Goal: Task Accomplishment & Management: Manage account settings

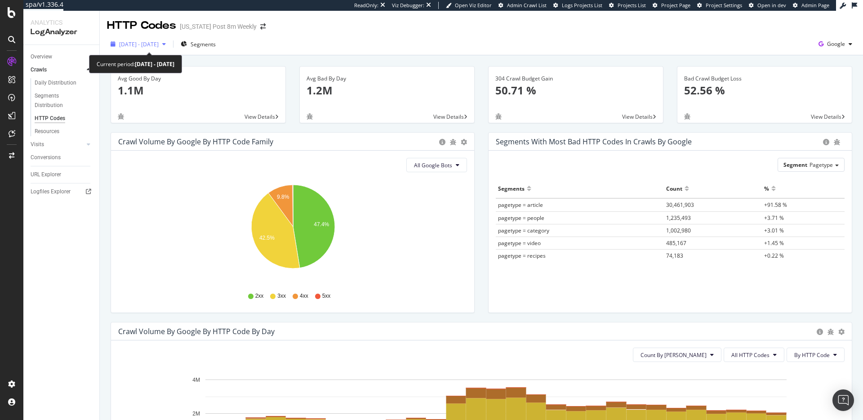
click at [169, 48] on div "2025 Jul. 21st - Aug. 17th" at bounding box center [138, 43] width 62 height 13
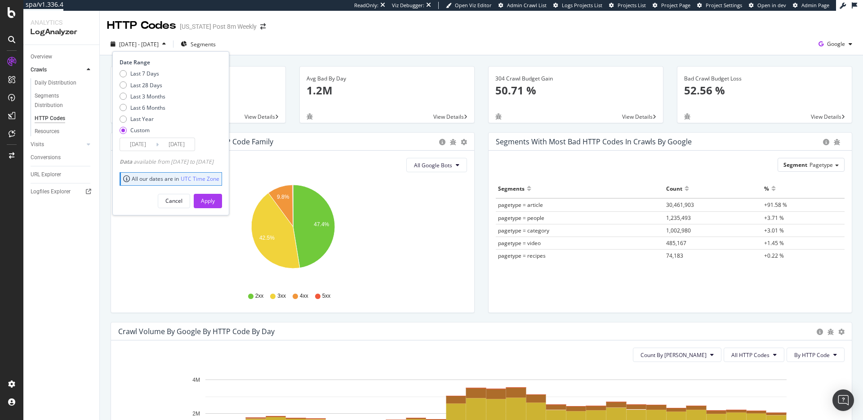
click at [341, 44] on div "2025 Jul. 21st - Aug. 17th Segments Date Range Last 7 Days Last 28 Days Last 3 …" at bounding box center [481, 46] width 763 height 18
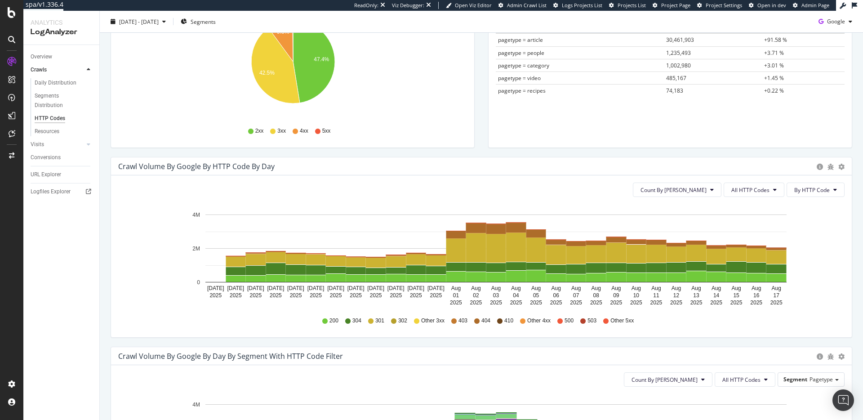
scroll to position [166, 0]
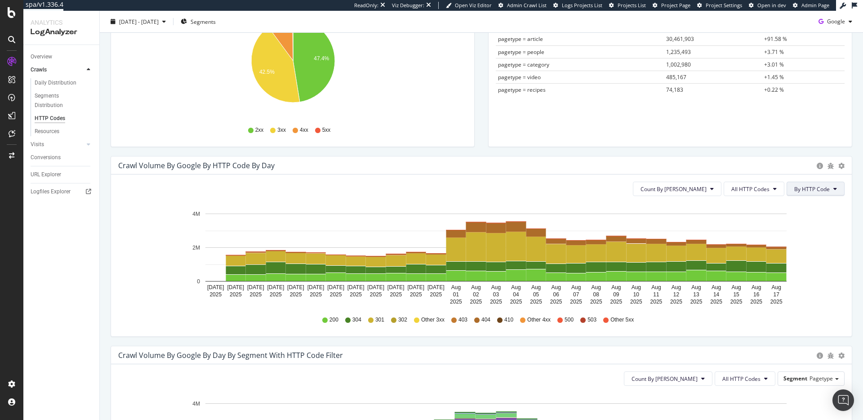
click at [816, 190] on span "By HTTP Code" at bounding box center [811, 189] width 35 height 8
click at [773, 189] on icon at bounding box center [775, 188] width 4 height 5
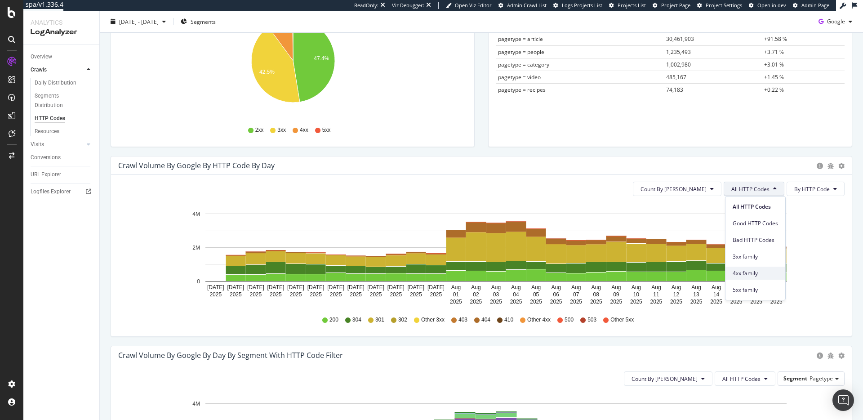
click at [762, 273] on span "4xx family" at bounding box center [754, 273] width 45 height 8
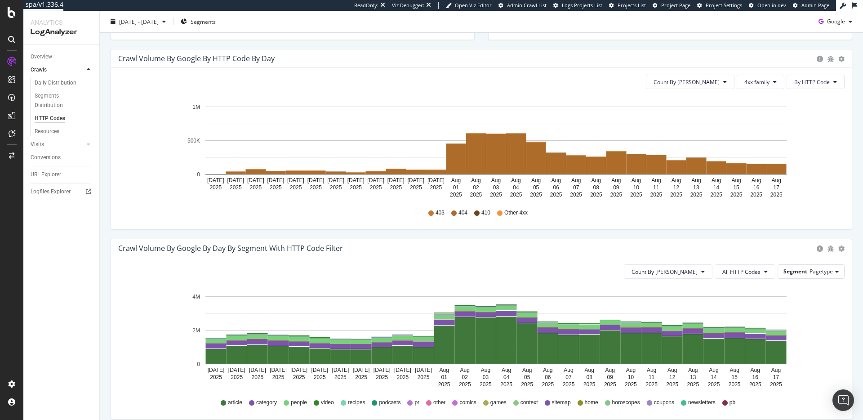
scroll to position [0, 0]
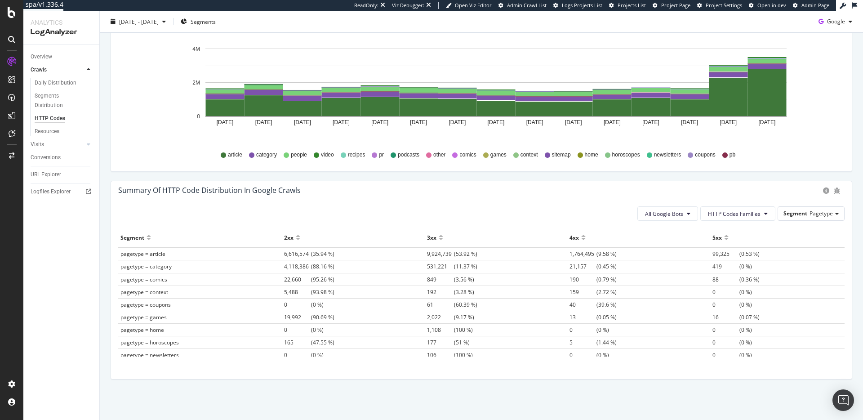
scroll to position [518, 0]
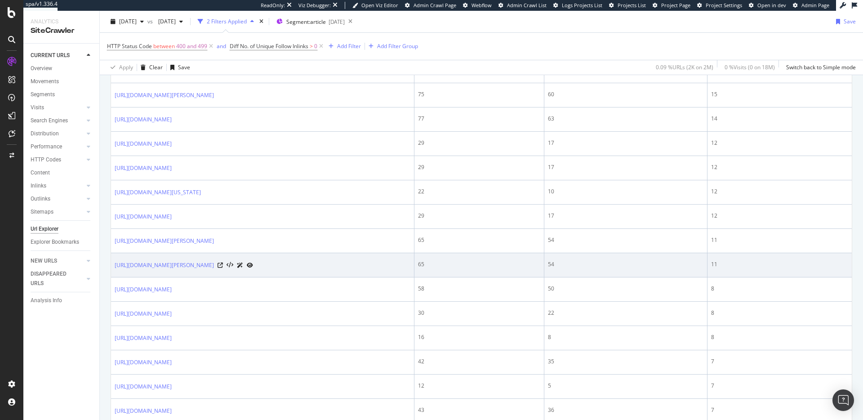
scroll to position [147, 0]
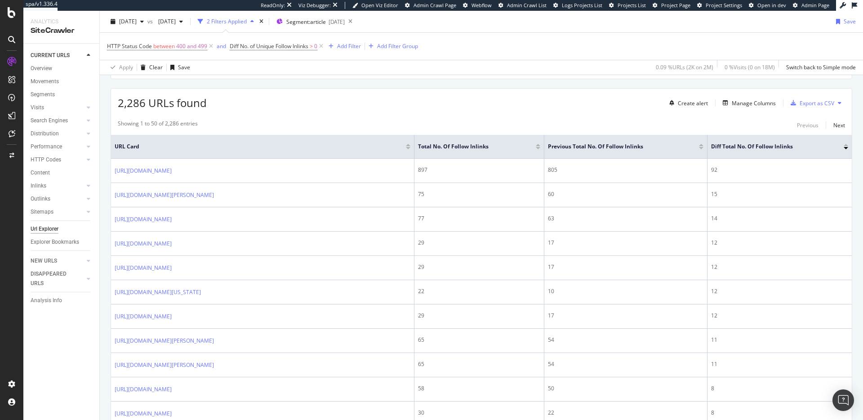
click at [537, 147] on div at bounding box center [538, 148] width 4 height 2
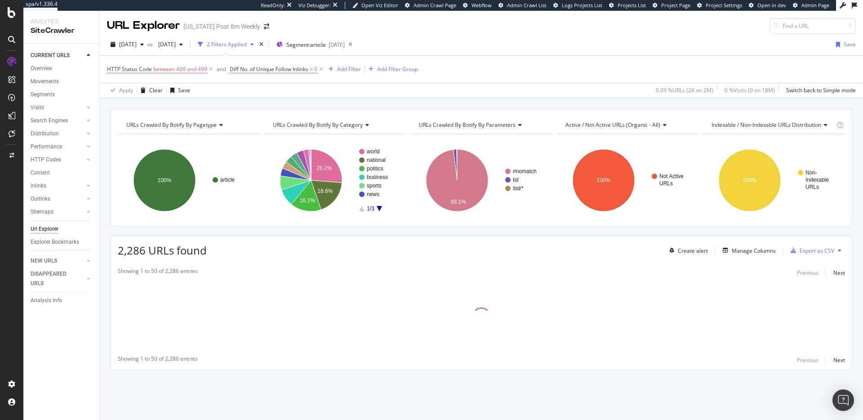
click at [536, 149] on rect "A chart." at bounding box center [481, 180] width 142 height 78
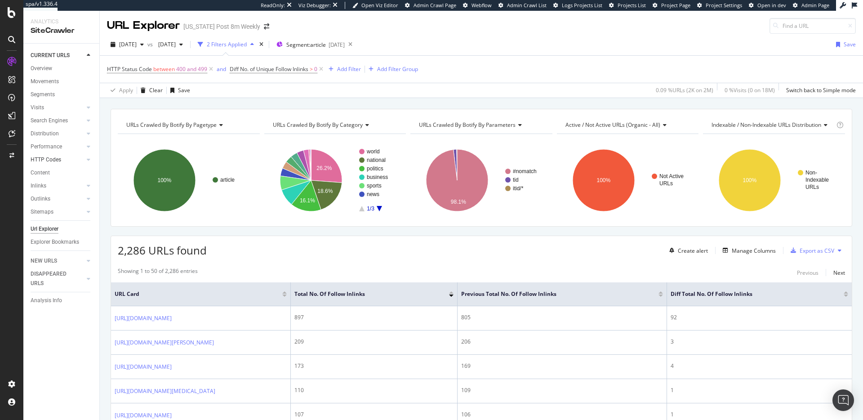
click at [64, 158] on link "HTTP Codes" at bounding box center [57, 159] width 53 height 9
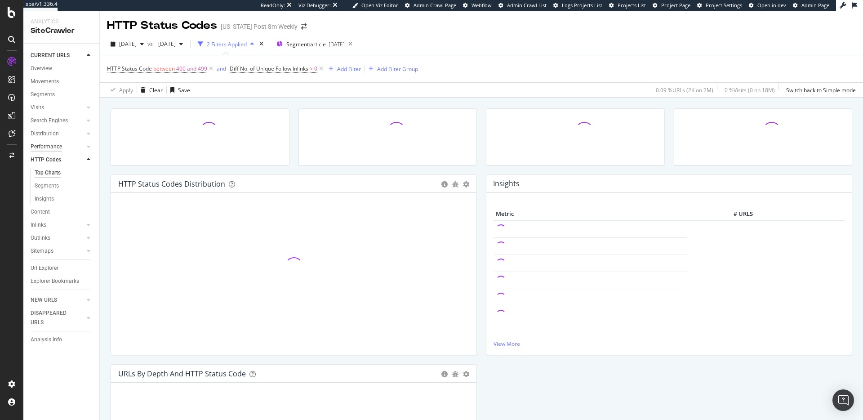
click at [60, 147] on div "Performance" at bounding box center [46, 146] width 31 height 9
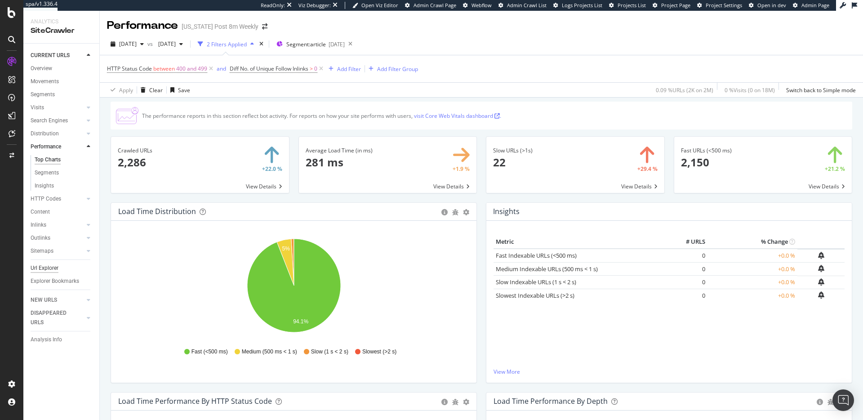
click at [47, 271] on div "Url Explorer" at bounding box center [45, 267] width 28 height 9
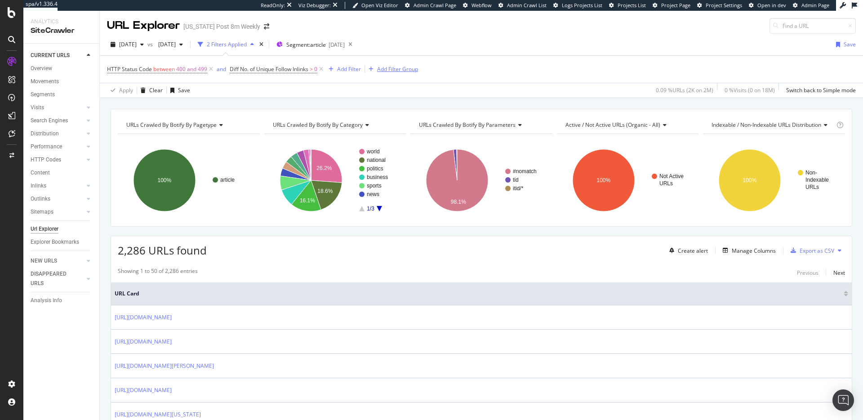
drag, startPoint x: 211, startPoint y: 68, endPoint x: 259, endPoint y: 71, distance: 48.1
click at [211, 68] on icon at bounding box center [211, 69] width 8 height 9
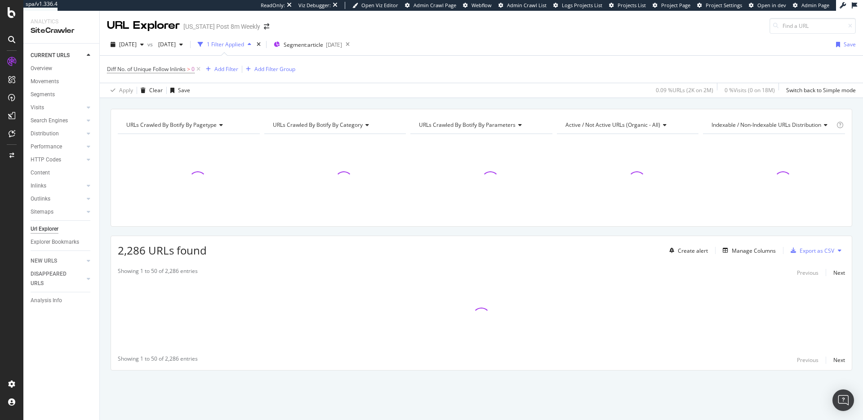
click at [200, 68] on icon at bounding box center [199, 69] width 8 height 9
click at [324, 45] on icon at bounding box center [317, 44] width 11 height 13
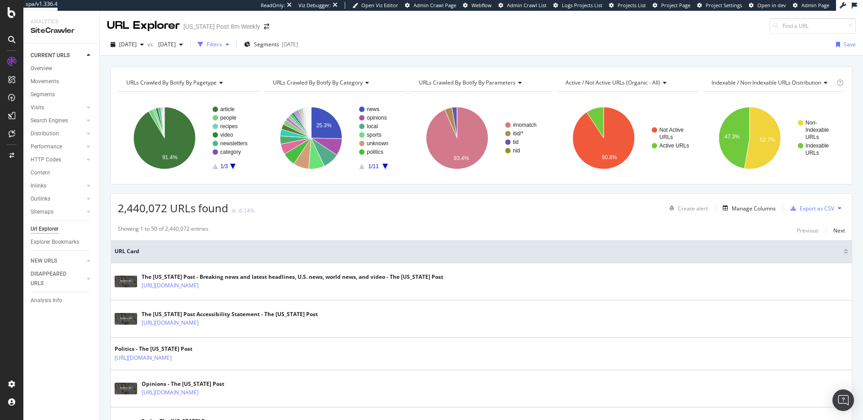
click at [203, 44] on icon "button" at bounding box center [200, 44] width 5 height 5
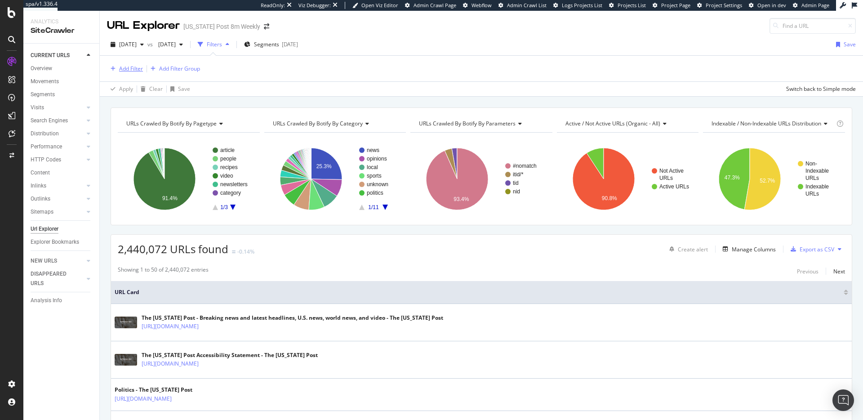
click at [128, 69] on div "Add Filter" at bounding box center [131, 69] width 24 height 8
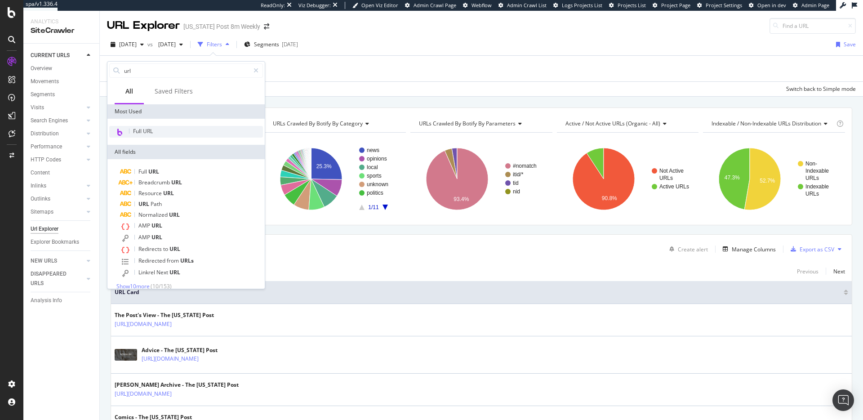
type input "url"
click at [180, 135] on div "Full URL" at bounding box center [186, 132] width 154 height 12
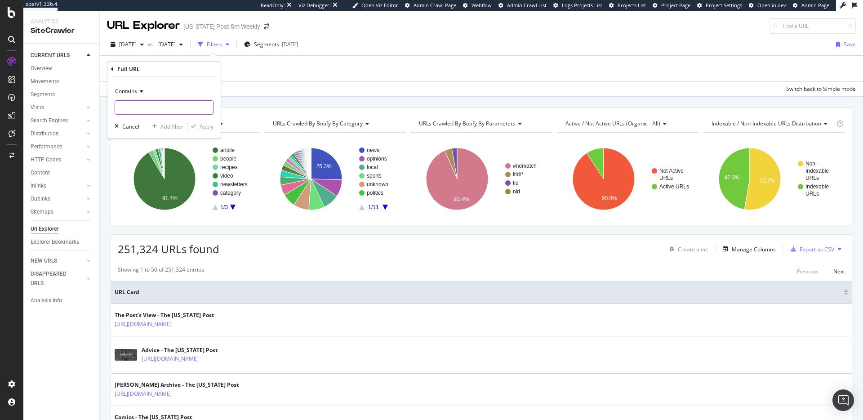
click at [170, 106] on input "text" at bounding box center [164, 107] width 98 height 14
paste input "[URL][DOMAIN_NAME]"
type input "[URL][DOMAIN_NAME]"
click at [129, 91] on span "Contains" at bounding box center [126, 91] width 22 height 8
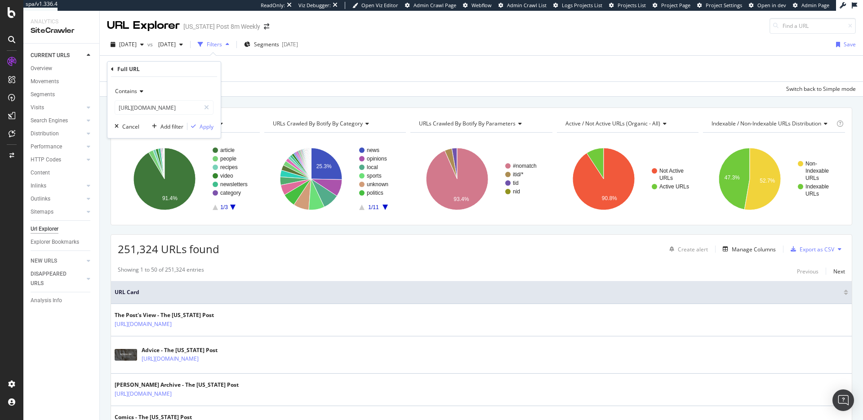
scroll to position [0, 0]
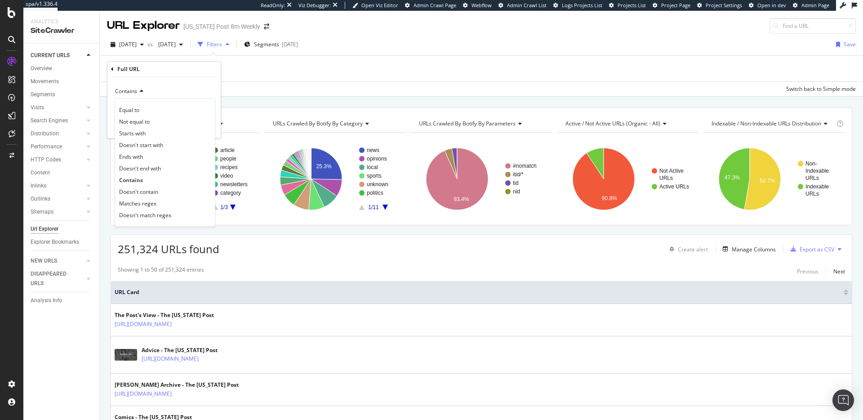
click at [146, 113] on div "Equal to" at bounding box center [165, 110] width 96 height 12
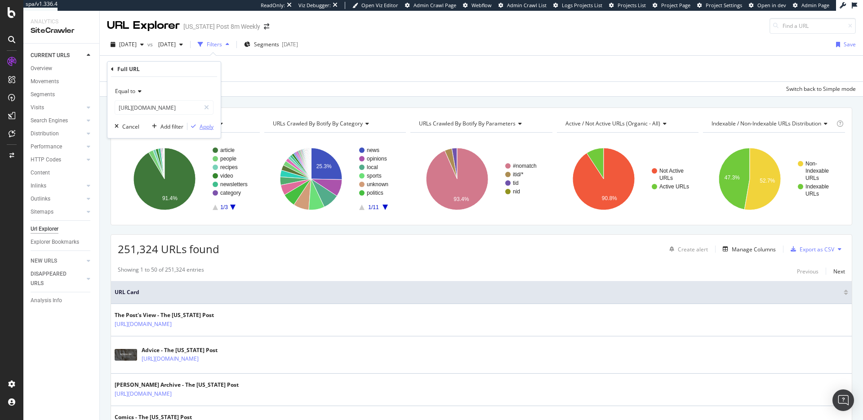
click at [203, 124] on div "Apply" at bounding box center [207, 127] width 14 height 8
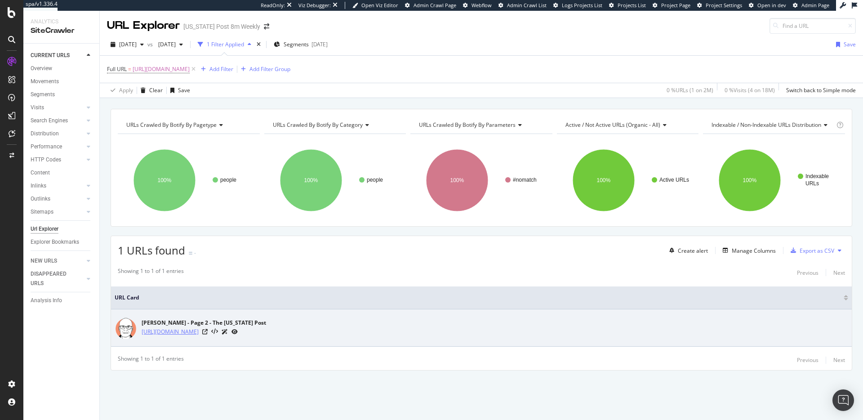
click at [199, 329] on link "https://www.washingtonpost.com/people/max-boot/?page=2" at bounding box center [170, 331] width 57 height 9
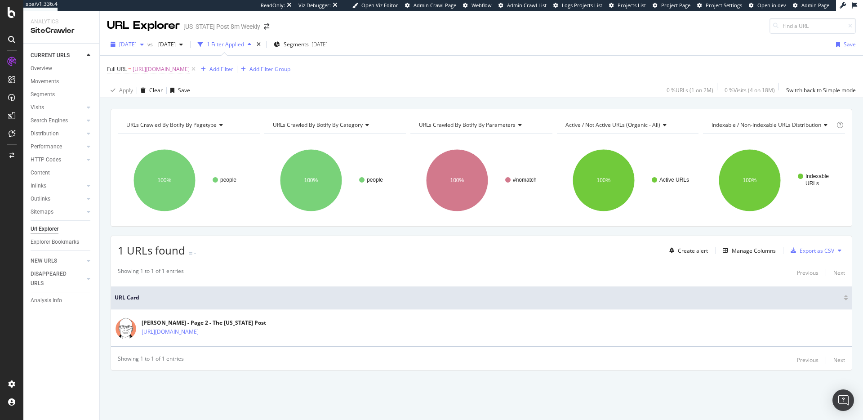
click at [137, 42] on span "[DATE]" at bounding box center [128, 44] width 18 height 8
click at [507, 30] on div "URL Explorer Washington Post 8m Weekly" at bounding box center [481, 22] width 763 height 23
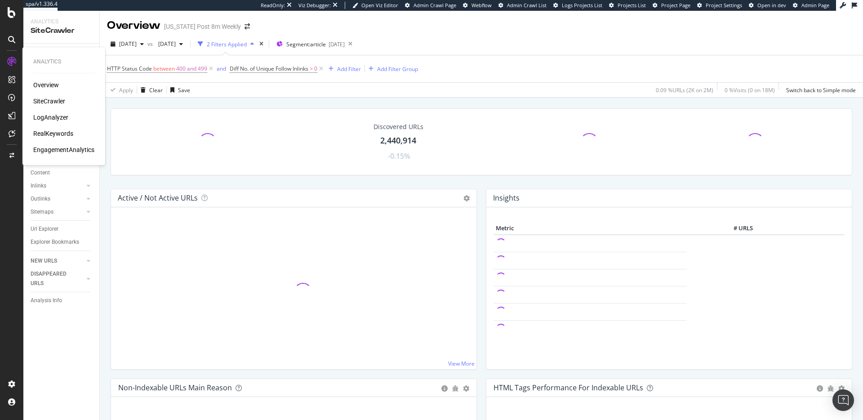
click at [18, 58] on div at bounding box center [11, 61] width 14 height 14
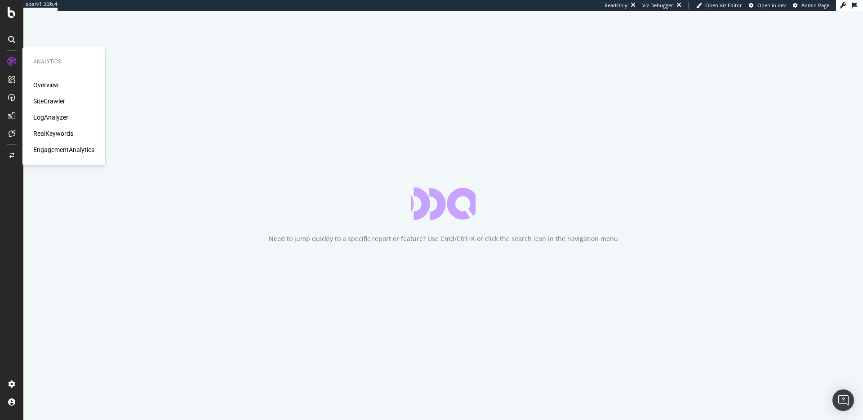
click at [44, 86] on div "Overview" at bounding box center [46, 84] width 26 height 9
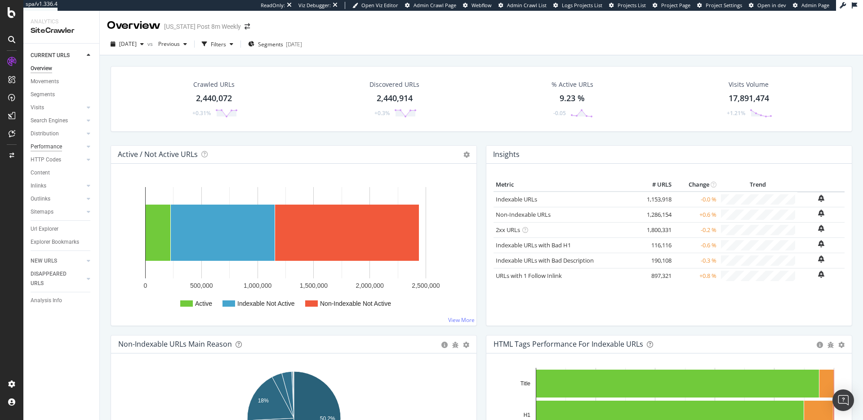
click at [58, 148] on div "Performance" at bounding box center [46, 146] width 31 height 9
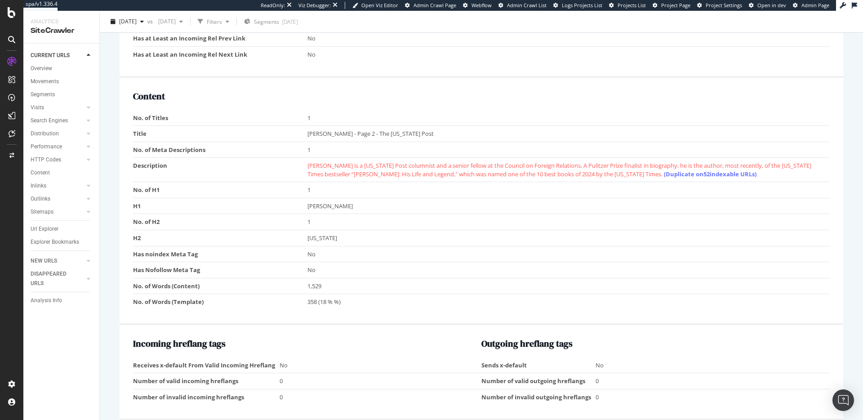
scroll to position [697, 0]
click at [264, 259] on td "Has noindex Meta Tag" at bounding box center [220, 252] width 174 height 16
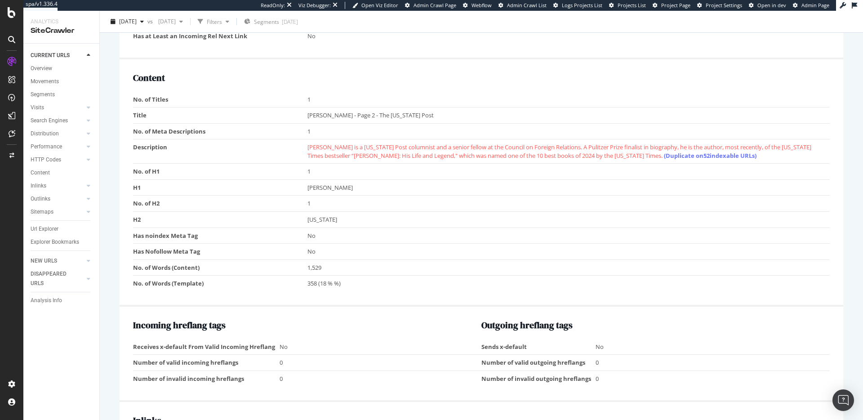
scroll to position [722, 0]
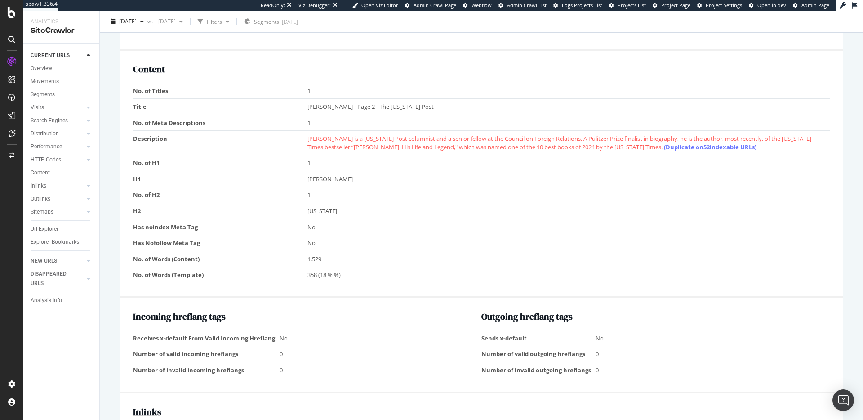
click at [176, 246] on td "Has Nofollow Meta Tag" at bounding box center [220, 243] width 174 height 16
click at [177, 231] on td "Has noindex Meta Tag" at bounding box center [220, 227] width 174 height 16
click at [311, 229] on td "No" at bounding box center [568, 227] width 523 height 16
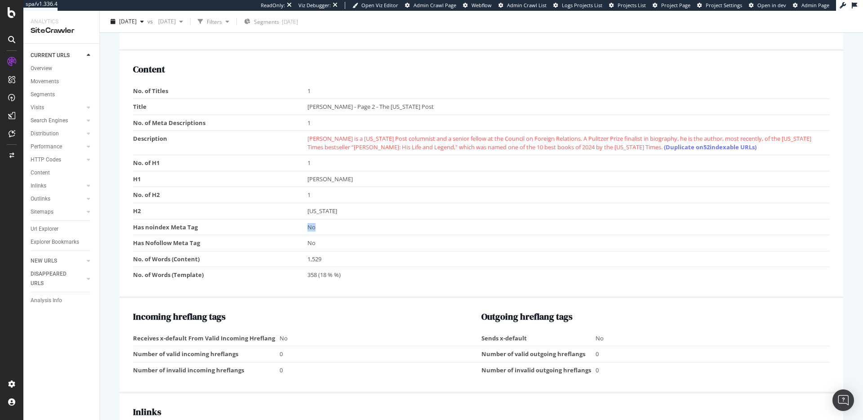
click at [311, 229] on td "No" at bounding box center [568, 227] width 523 height 16
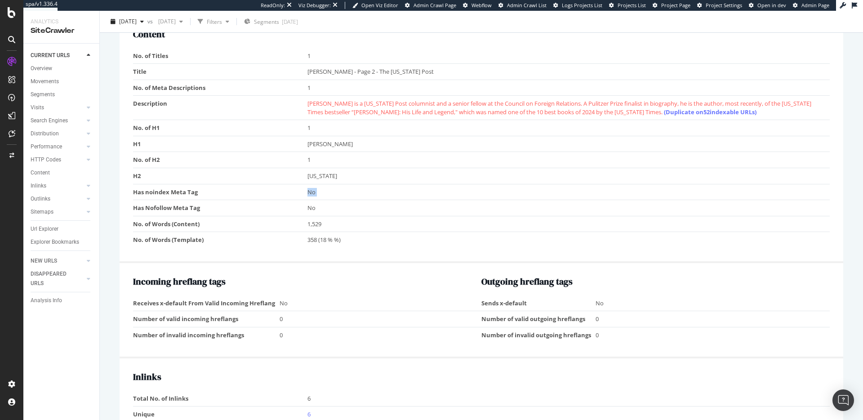
scroll to position [771, 0]
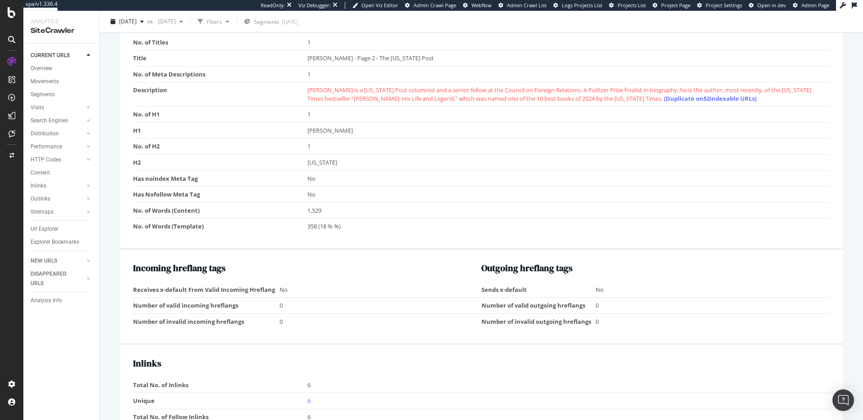
click at [134, 178] on td "Has noindex Meta Tag" at bounding box center [220, 178] width 174 height 16
click at [132, 178] on div "Content No. of Titles 1 Title [PERSON_NAME] - Page 2 - The [US_STATE] Post No. …" at bounding box center [481, 125] width 723 height 247
drag, startPoint x: 216, startPoint y: 177, endPoint x: 187, endPoint y: 170, distance: 29.4
click at [329, 177] on tr "Has noindex Meta Tag No" at bounding box center [481, 178] width 696 height 16
click at [162, 169] on td "H2" at bounding box center [220, 163] width 174 height 16
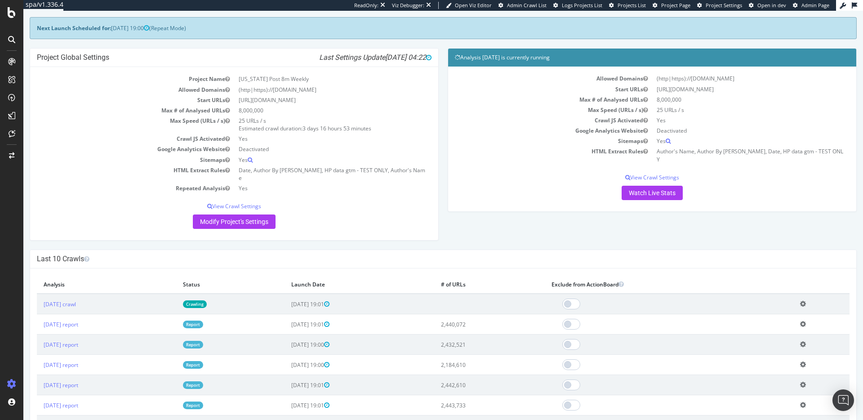
scroll to position [40, 0]
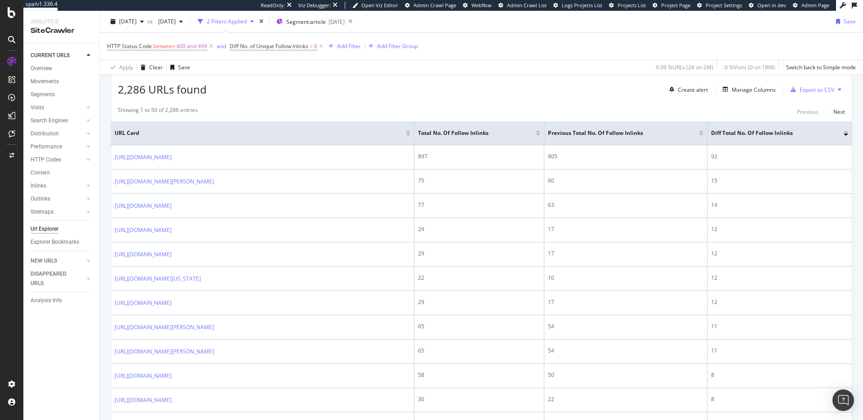
scroll to position [162, 0]
click at [48, 115] on div "LogAnalyzer" at bounding box center [50, 117] width 35 height 9
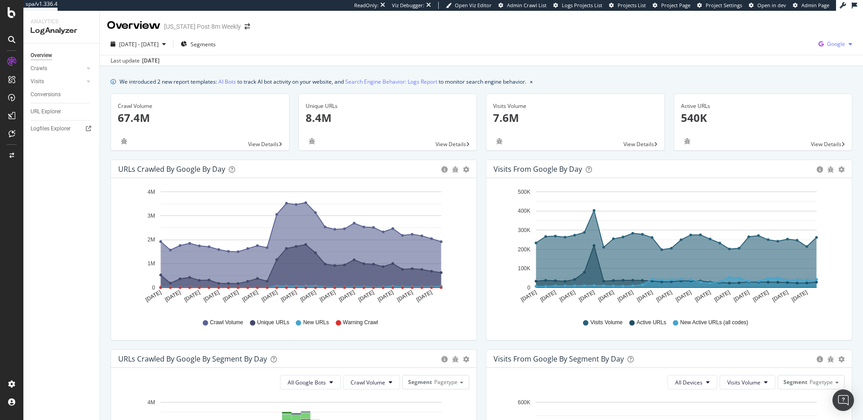
click at [834, 44] on span "Google" at bounding box center [836, 44] width 18 height 8
click at [677, 62] on div "Last update Aug. 19, 2025" at bounding box center [481, 60] width 763 height 11
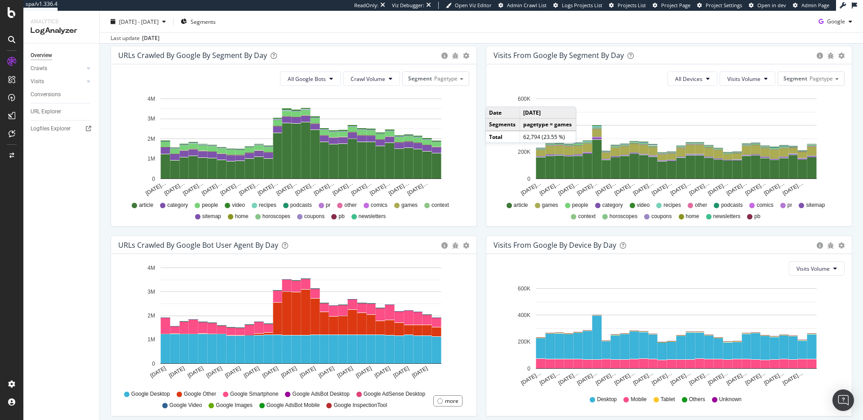
scroll to position [310, 0]
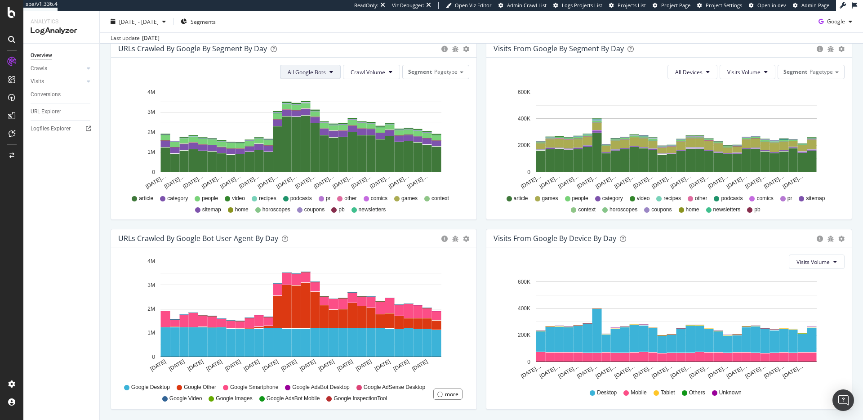
click at [334, 70] on button "All Google Bots" at bounding box center [310, 72] width 61 height 14
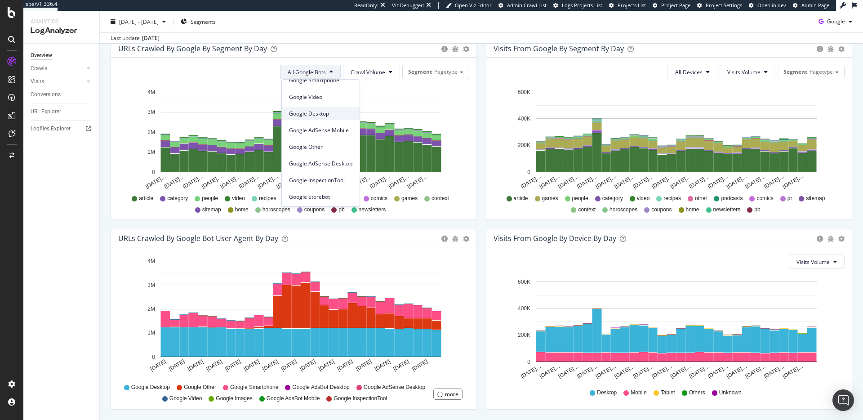
scroll to position [76, 0]
click at [486, 90] on div "Visits from Google By Segment By Day Timeline (by Value) Table All Devices Visi…" at bounding box center [669, 129] width 366 height 181
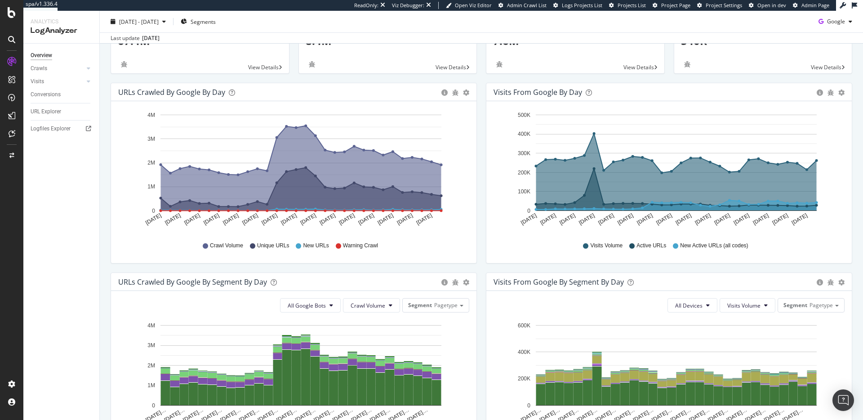
scroll to position [0, 0]
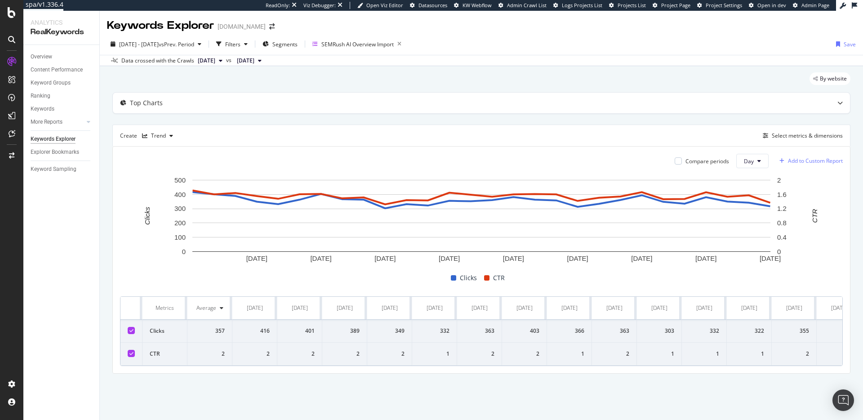
click at [819, 160] on div "Add to Custom Report" at bounding box center [815, 160] width 55 height 5
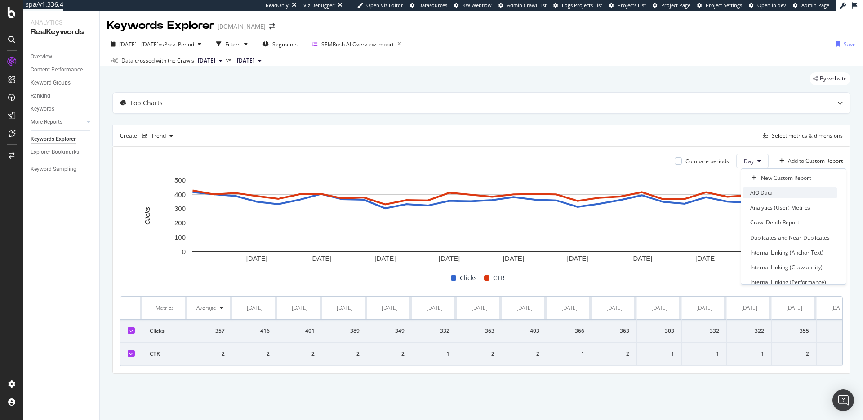
click at [787, 197] on div "AIO Data" at bounding box center [790, 192] width 94 height 11
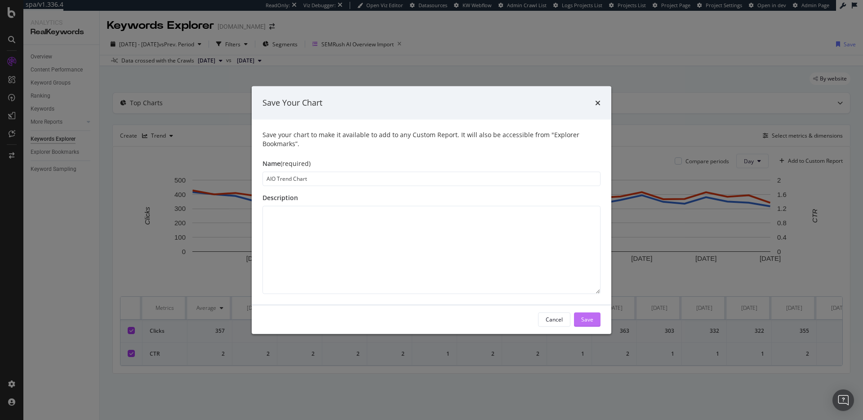
type input "AIO Trend Chart"
click at [585, 318] on div "Save" at bounding box center [587, 319] width 12 height 8
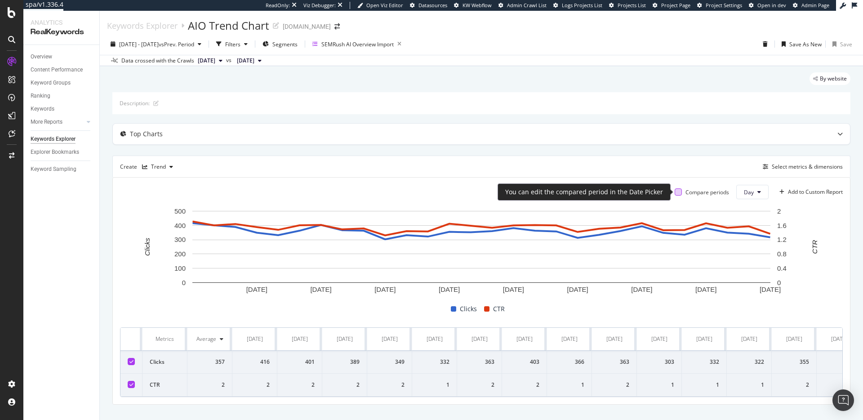
click at [678, 192] on div at bounding box center [677, 191] width 7 height 7
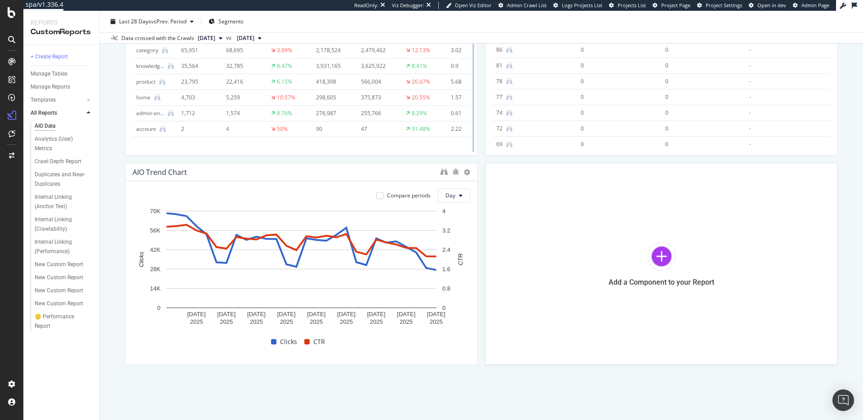
scroll to position [369, 0]
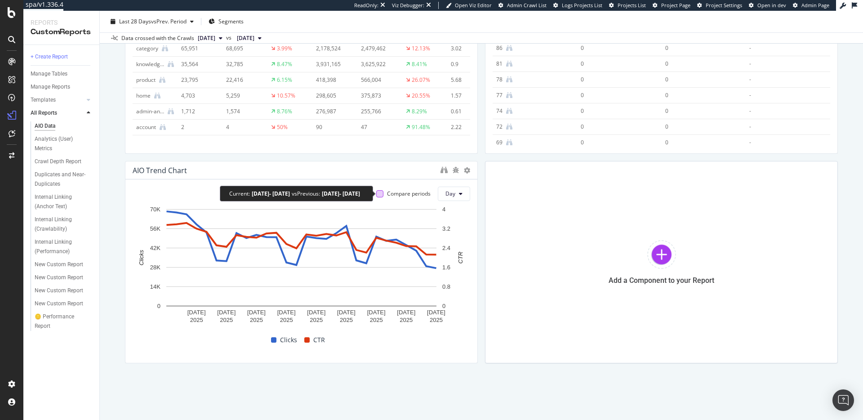
click at [382, 192] on div at bounding box center [379, 193] width 7 height 7
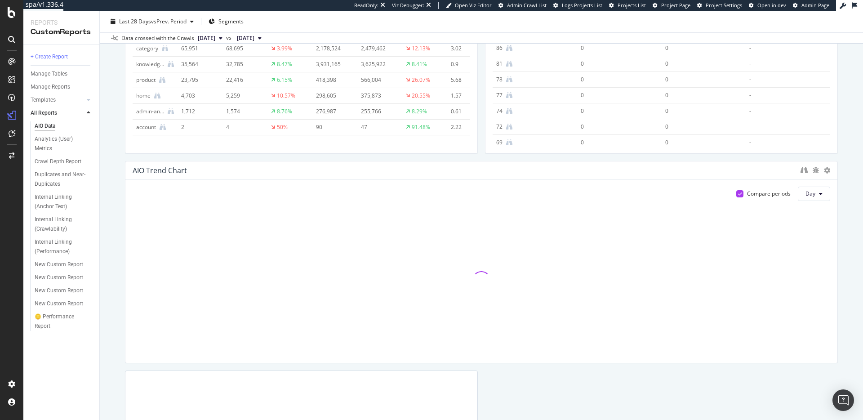
drag, startPoint x: 476, startPoint y: 195, endPoint x: 862, endPoint y: 200, distance: 386.0
click at [862, 200] on div "AIO Data AIO Data [DOMAIN_NAME] Clone (Admin) Clone Schedule Email Export Delet…" at bounding box center [481, 215] width 763 height 409
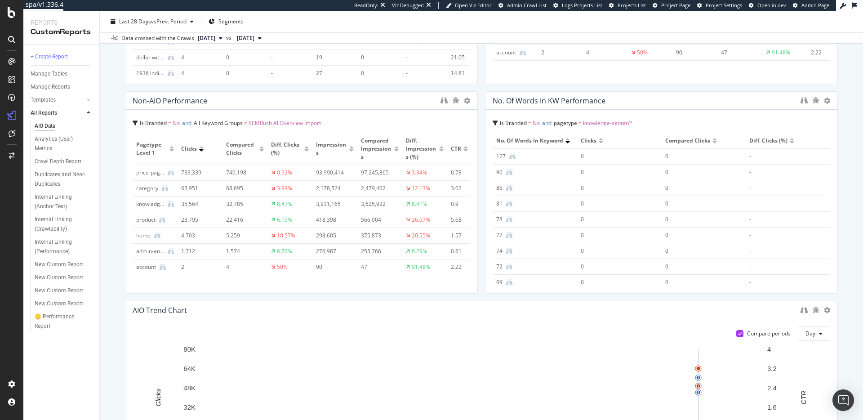
scroll to position [0, 0]
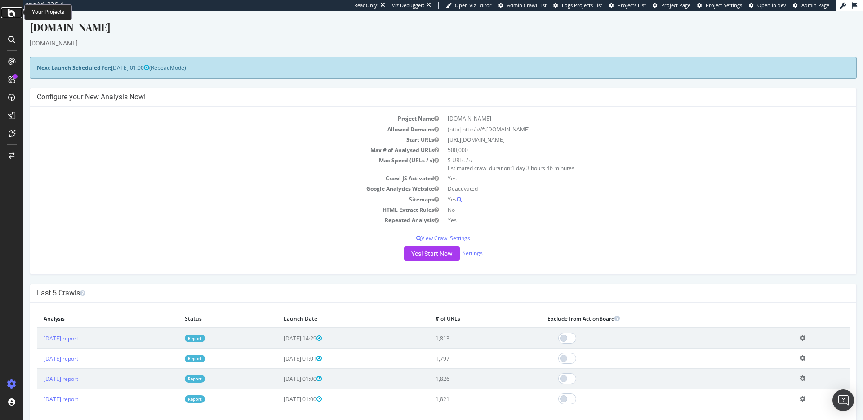
click at [13, 18] on icon at bounding box center [12, 12] width 8 height 11
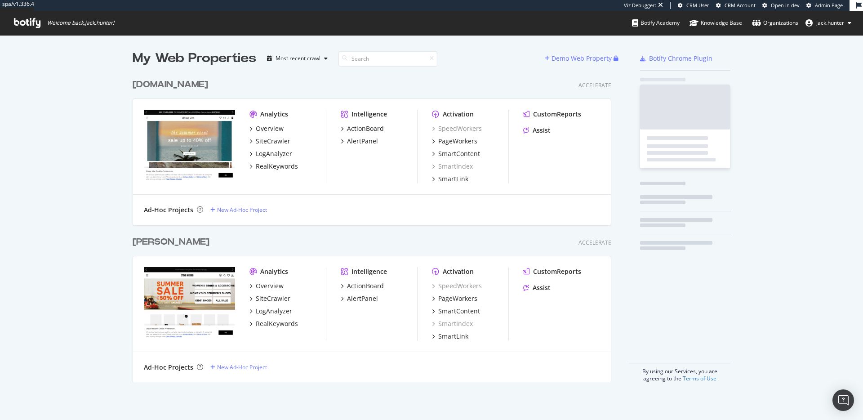
scroll to position [315, 486]
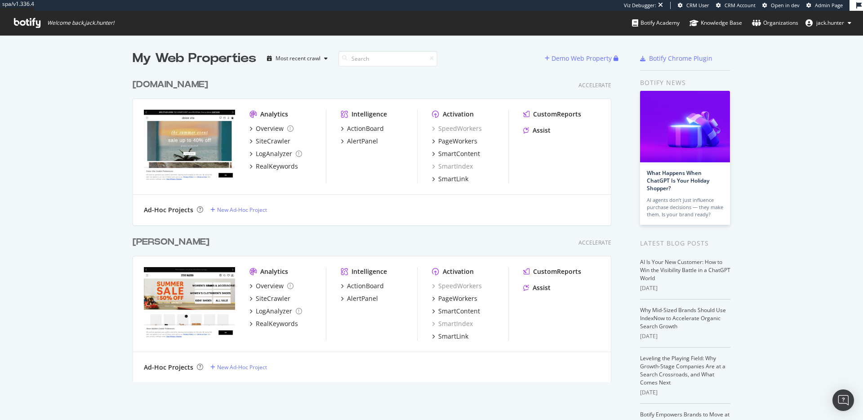
click at [183, 80] on div "[DOMAIN_NAME]" at bounding box center [170, 84] width 75 height 13
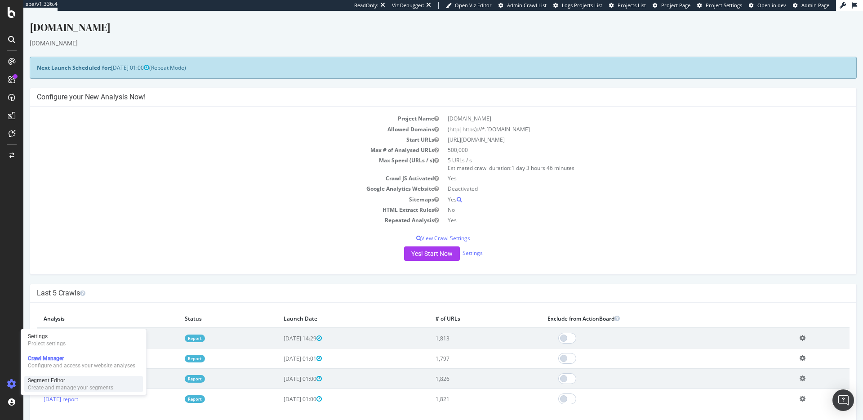
click at [44, 381] on div "Segment Editor" at bounding box center [70, 380] width 85 height 7
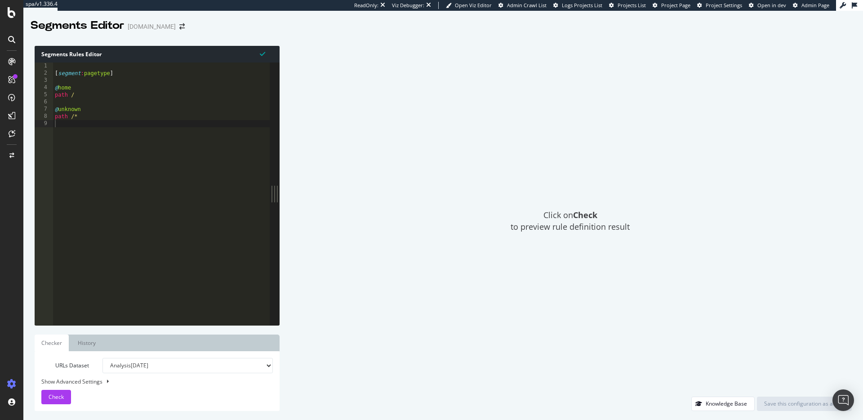
drag, startPoint x: 116, startPoint y: 94, endPoint x: 99, endPoint y: 96, distance: 17.2
click at [116, 94] on div "[ segment : pagetype ] @ home path / @ unknown path /*" at bounding box center [161, 200] width 217 height 277
drag, startPoint x: 67, startPoint y: 112, endPoint x: 76, endPoint y: 122, distance: 13.7
click at [58, 112] on div "[ segment : pagetype ] @ home path / @ unknown path /*" at bounding box center [161, 200] width 217 height 277
type textarea "@unknown"
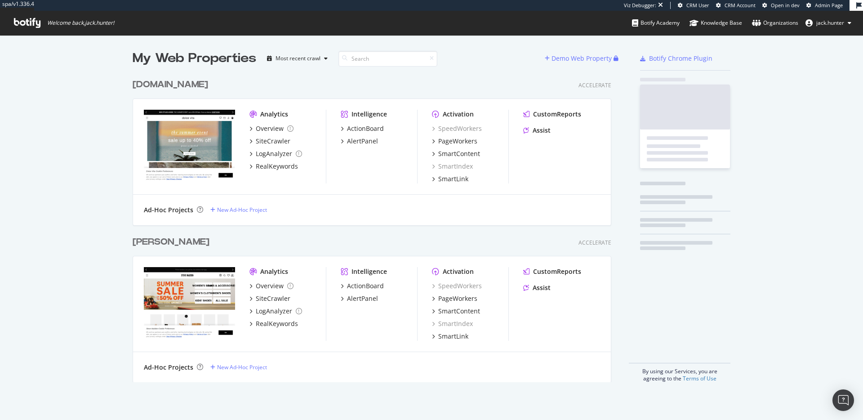
scroll to position [315, 486]
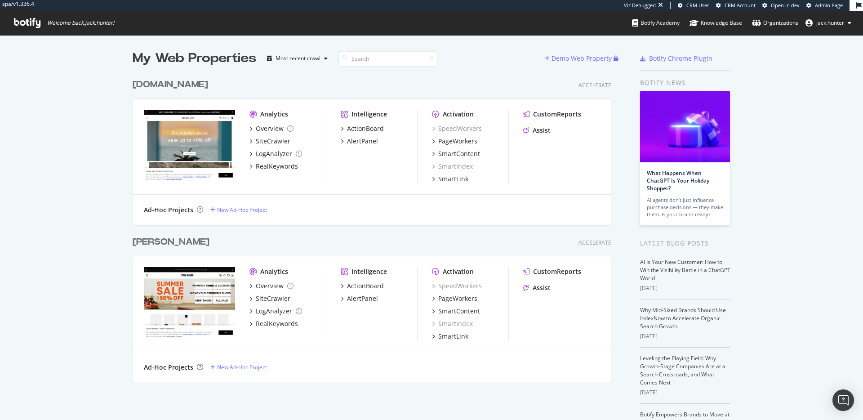
click at [166, 238] on div "[PERSON_NAME]" at bounding box center [171, 241] width 77 height 13
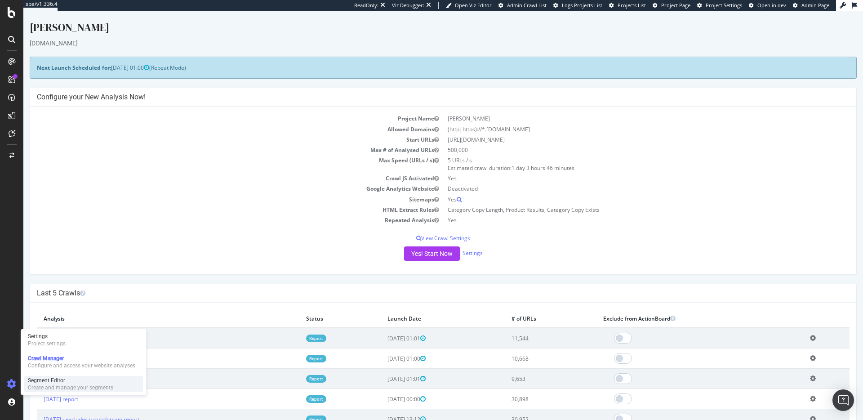
click at [53, 381] on div "Segment Editor" at bounding box center [70, 380] width 85 height 7
